Goal: Navigation & Orientation: Go to known website

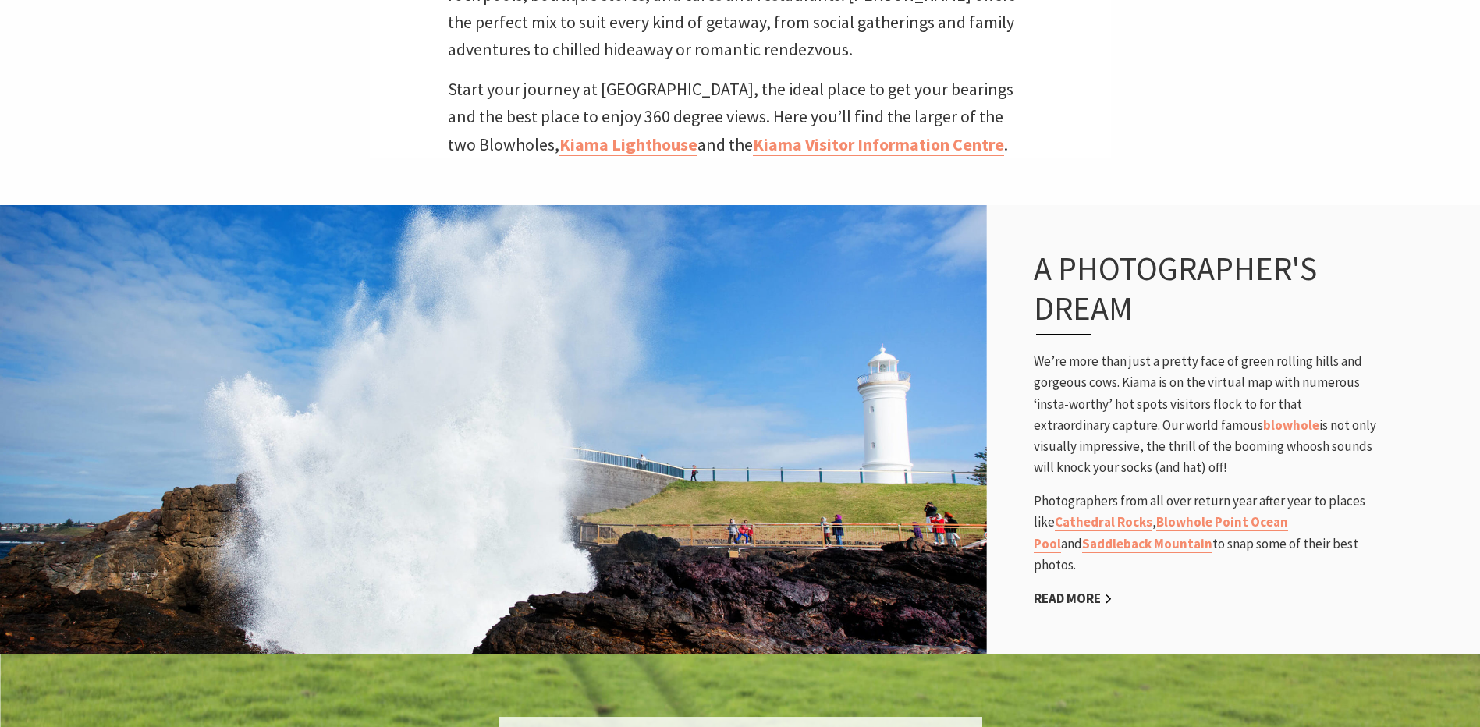
scroll to position [490, 1494]
click at [557, 392] on img at bounding box center [493, 429] width 987 height 453
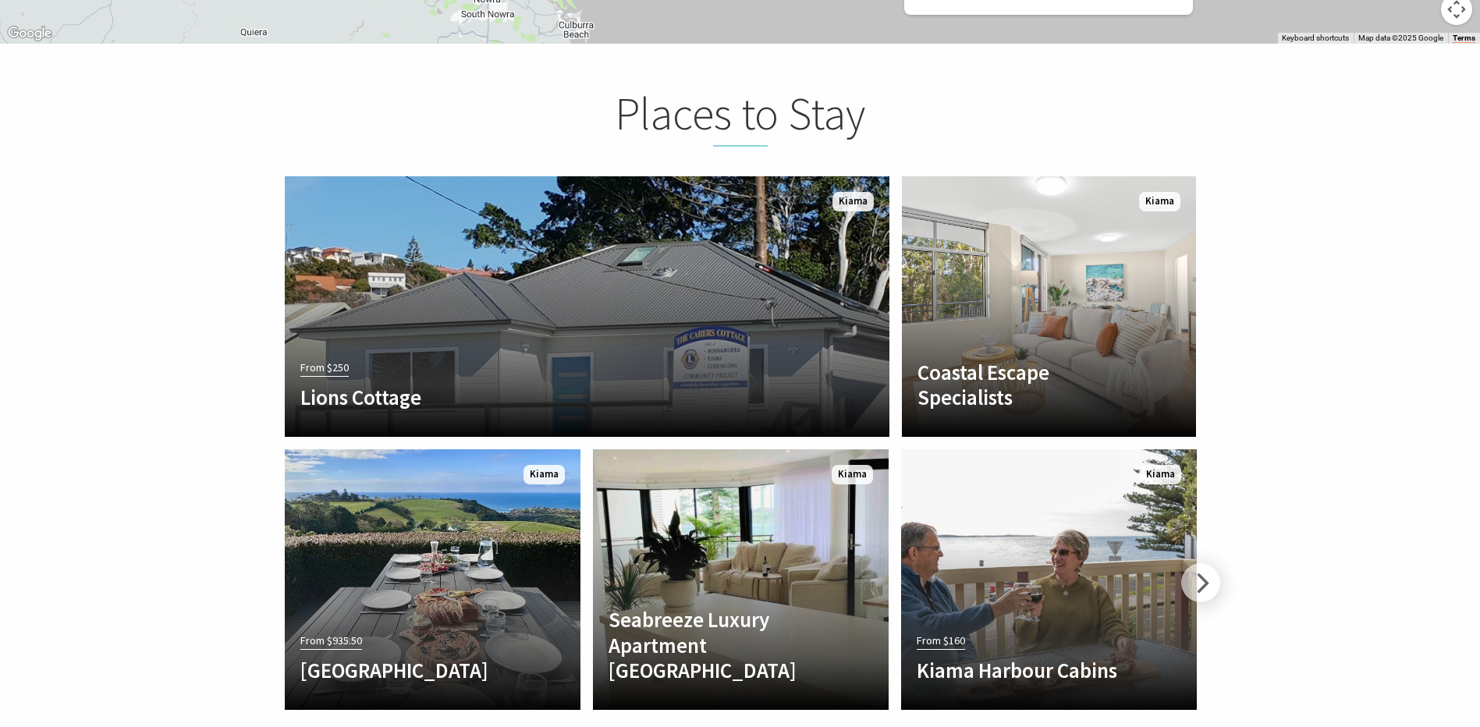
scroll to position [3589, 0]
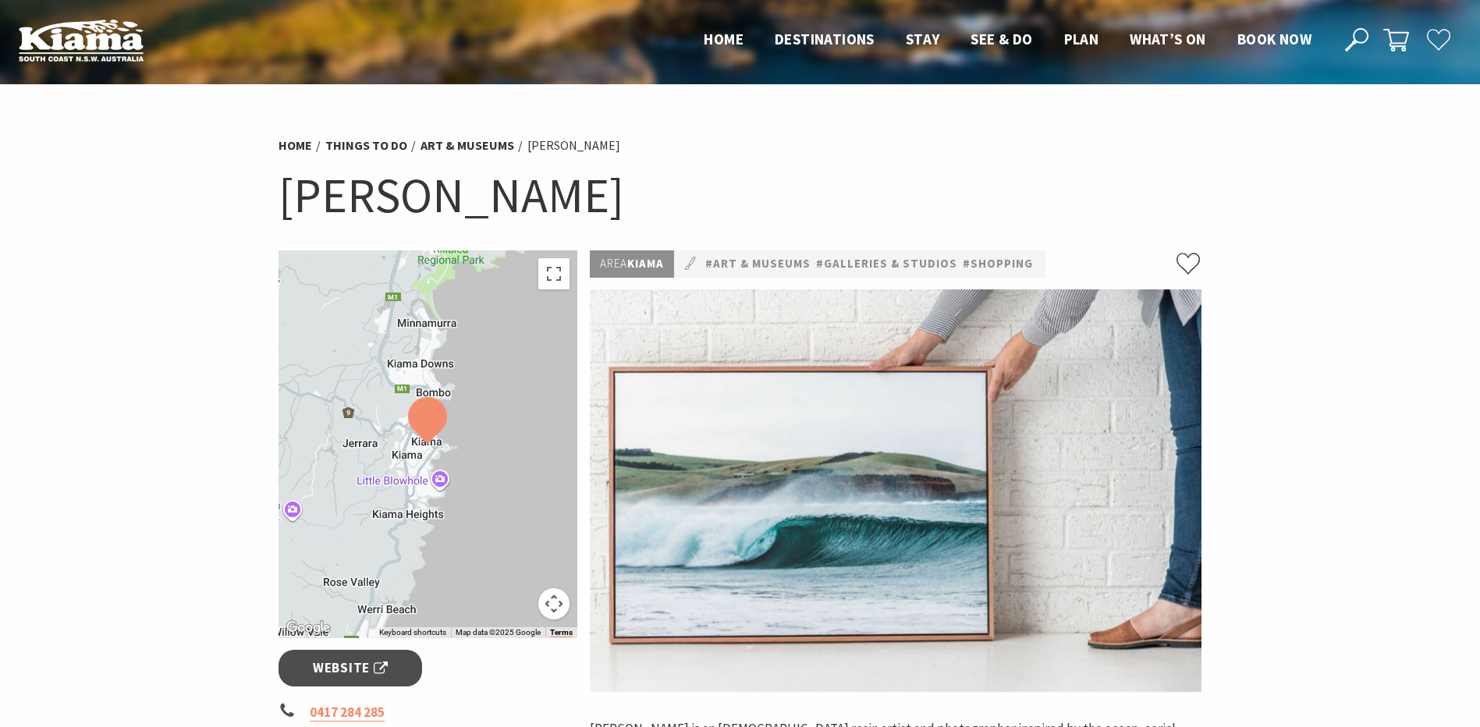
click at [372, 666] on span "Website" at bounding box center [350, 668] width 75 height 21
